Goal: Transaction & Acquisition: Subscribe to service/newsletter

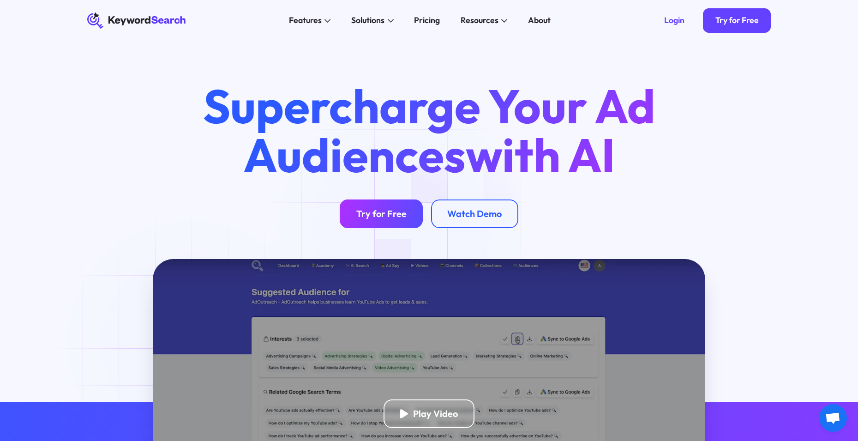
click at [404, 228] on link "Try for Free" at bounding box center [381, 213] width 83 height 29
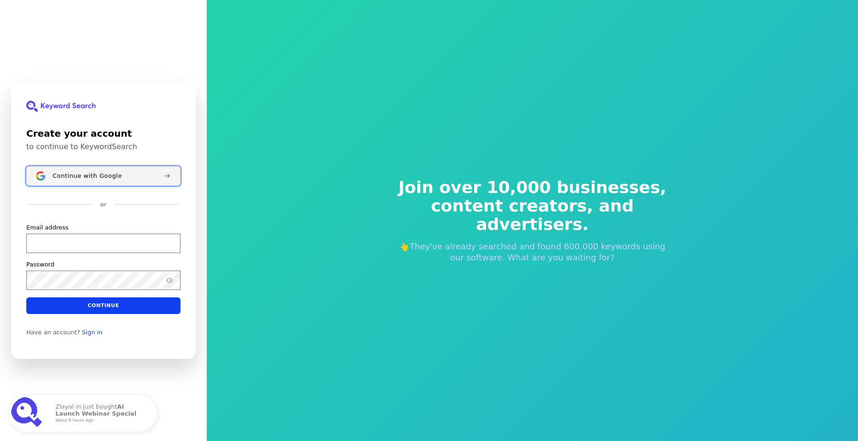
click at [125, 173] on div "Continue with Google" at bounding box center [104, 175] width 103 height 7
